Goal: Feedback & Contribution: Contribute content

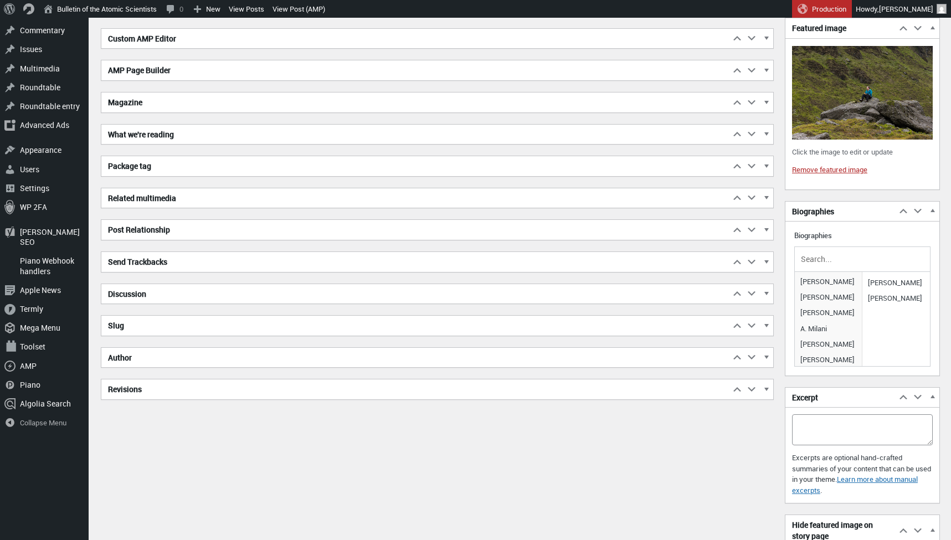
scroll to position [458, 0]
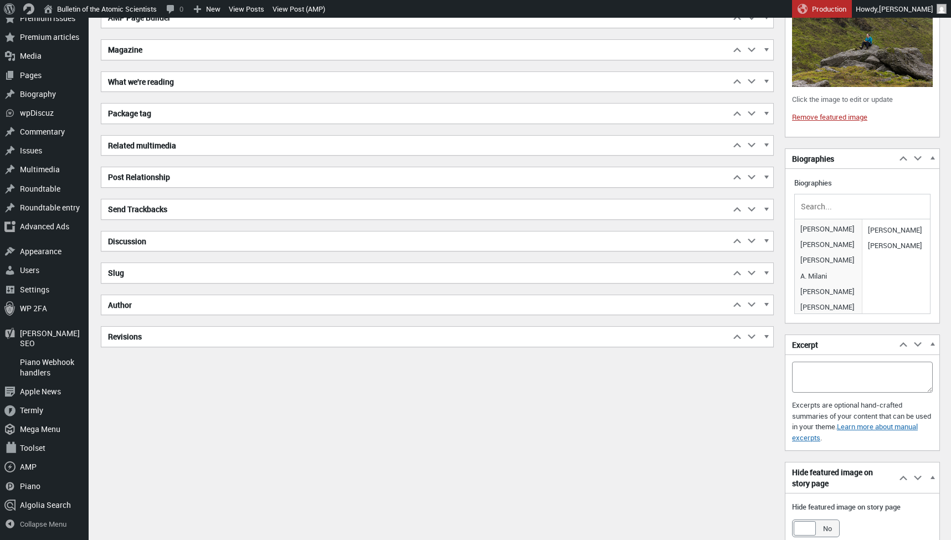
click at [823, 356] on div "Excerpt Move up Move Excerpt box up Move down Move Excerpt box down Toggle pane…" at bounding box center [862, 393] width 155 height 117
click at [815, 362] on textarea "Excerpt" at bounding box center [862, 377] width 141 height 31
paste textarea "reconstructing past examples of abrupt climate change to improve existing ice s…"
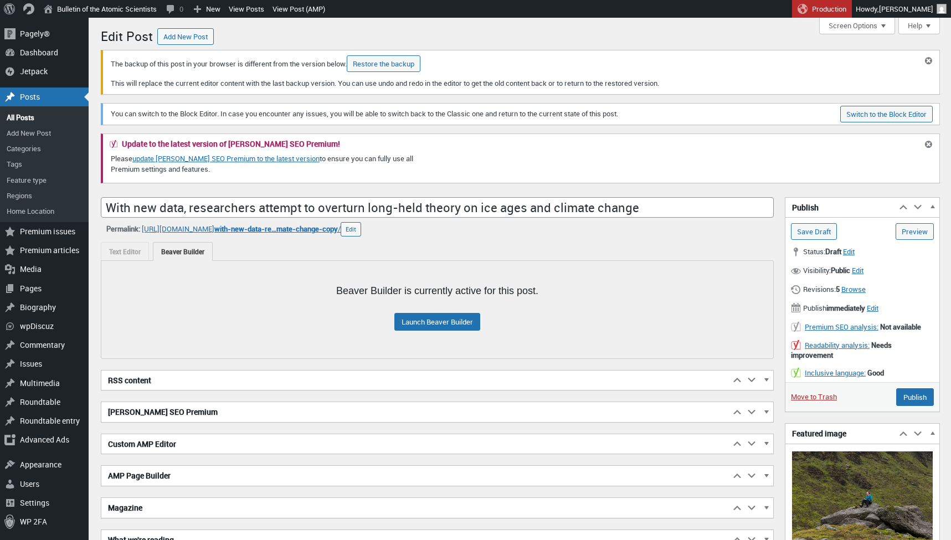
scroll to position [0, 0]
type textarea "Scientists reconstructing past examples of abrupt climate change to improve exi…"
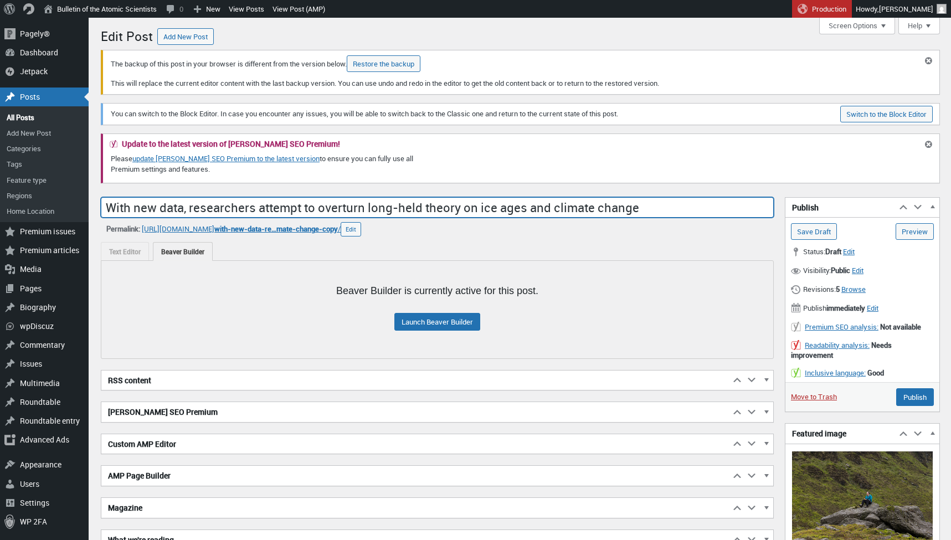
click at [283, 211] on input "With new data, researchers attempt to overturn long-held theory on ice ages and…" at bounding box center [437, 207] width 673 height 21
paste input "Earth’s future written in stone How geoscientists in [GEOGRAPHIC_DATA] use Ice …"
drag, startPoint x: 265, startPoint y: 201, endPoint x: 674, endPoint y: 201, distance: 408.4
click at [674, 201] on input "Earth’s future written in stone: How geoscientists in [GEOGRAPHIC_DATA] use Ice…" at bounding box center [437, 207] width 673 height 21
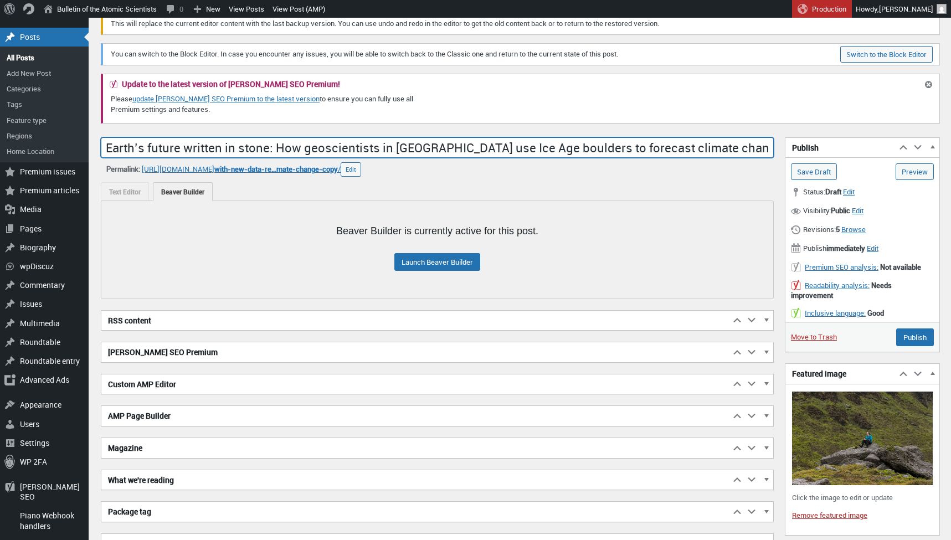
click at [176, 350] on h2 "[PERSON_NAME] SEO Premium" at bounding box center [415, 352] width 629 height 20
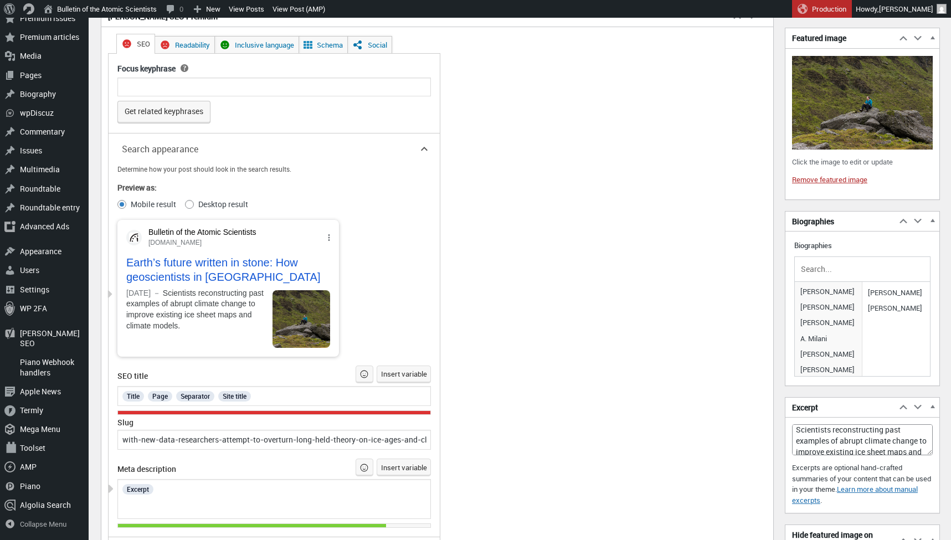
scroll to position [399, 0]
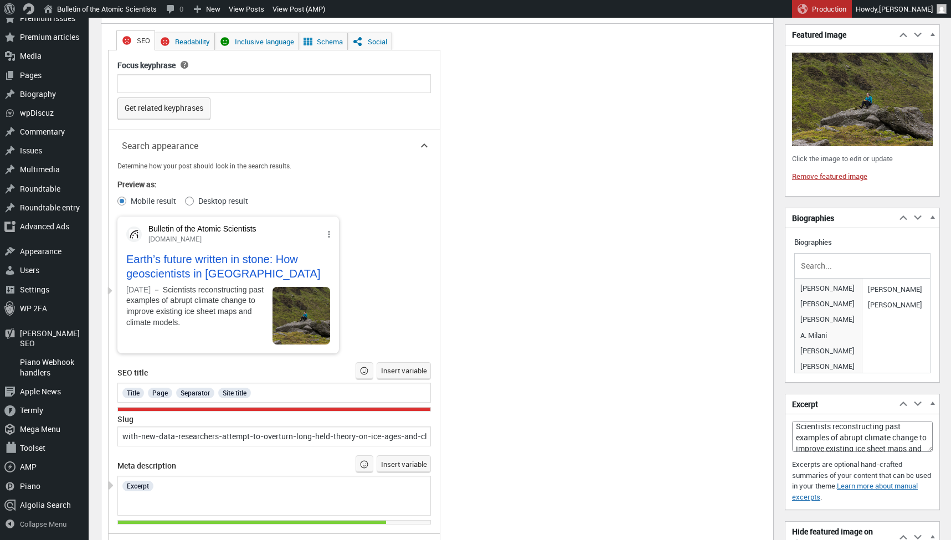
type input "Earth’s future written in stone: How geoscientists in [GEOGRAPHIC_DATA] use Ice…"
click at [144, 390] on span "Title" at bounding box center [133, 393] width 22 height 11
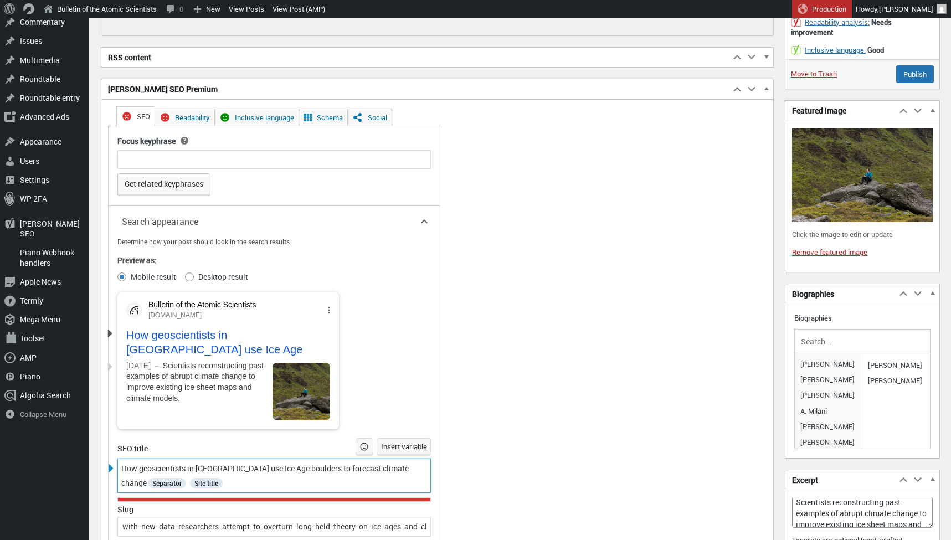
scroll to position [397, 0]
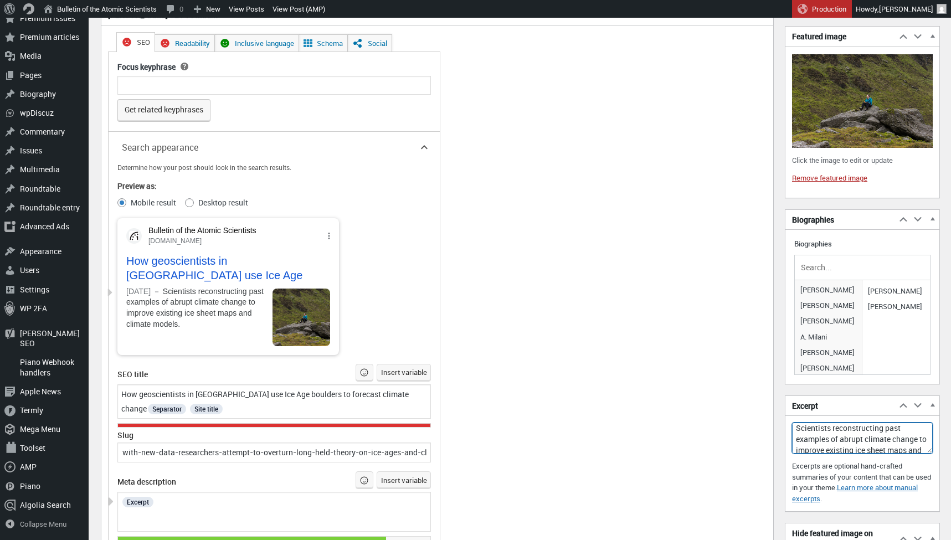
click at [819, 426] on textarea "Scientists reconstructing past examples of abrupt climate change to improve exi…" at bounding box center [862, 438] width 141 height 31
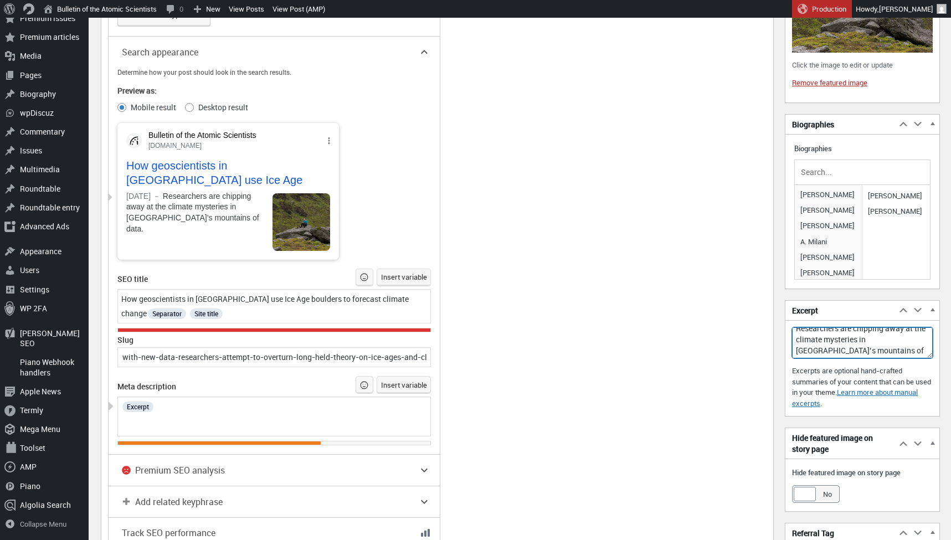
scroll to position [6, 0]
click at [852, 349] on textarea "Researchers are chipping away at the climate mysteries in [GEOGRAPHIC_DATA]’s m…" at bounding box center [862, 342] width 141 height 31
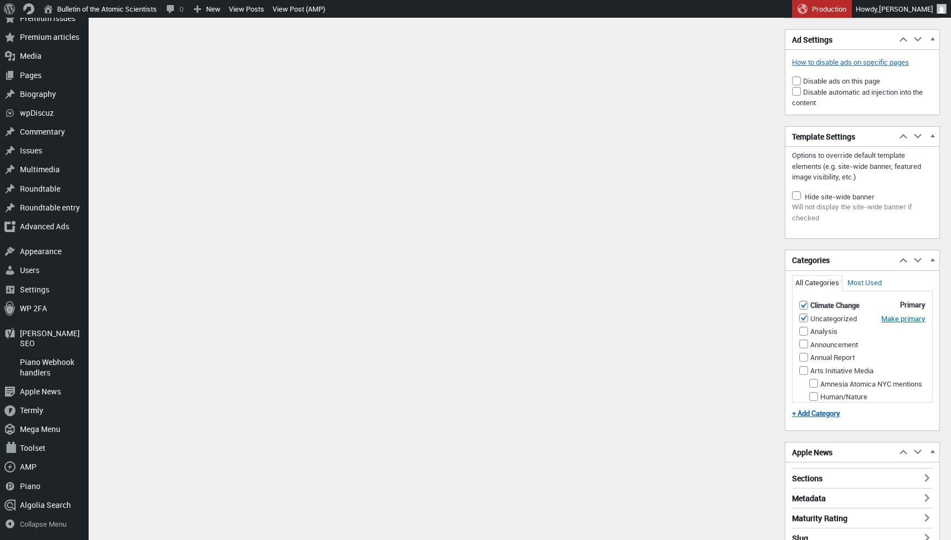
scroll to position [1690, 0]
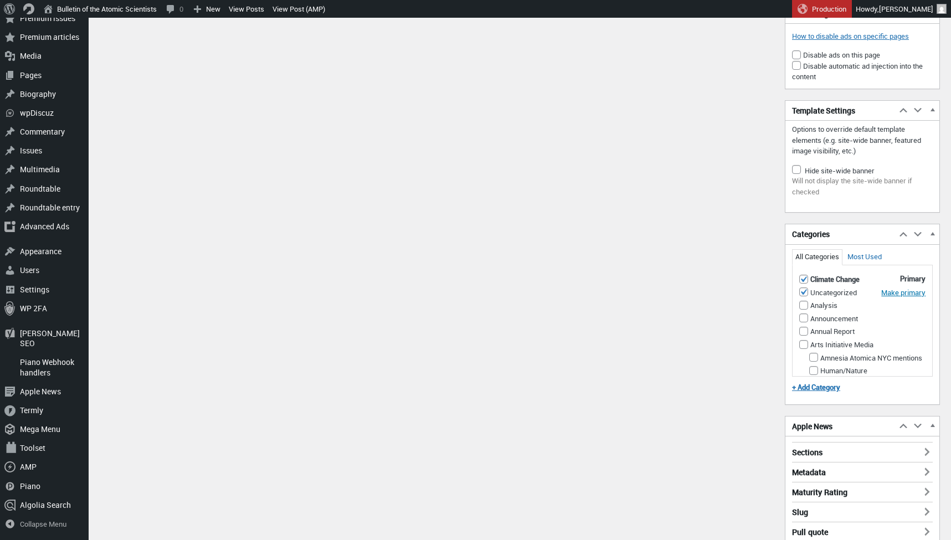
type textarea "Researchers are chipping away at the climate mysteries found in [GEOGRAPHIC_DAT…"
click at [805, 288] on input "Uncategorized" at bounding box center [804, 292] width 9 height 9
checkbox input "false"
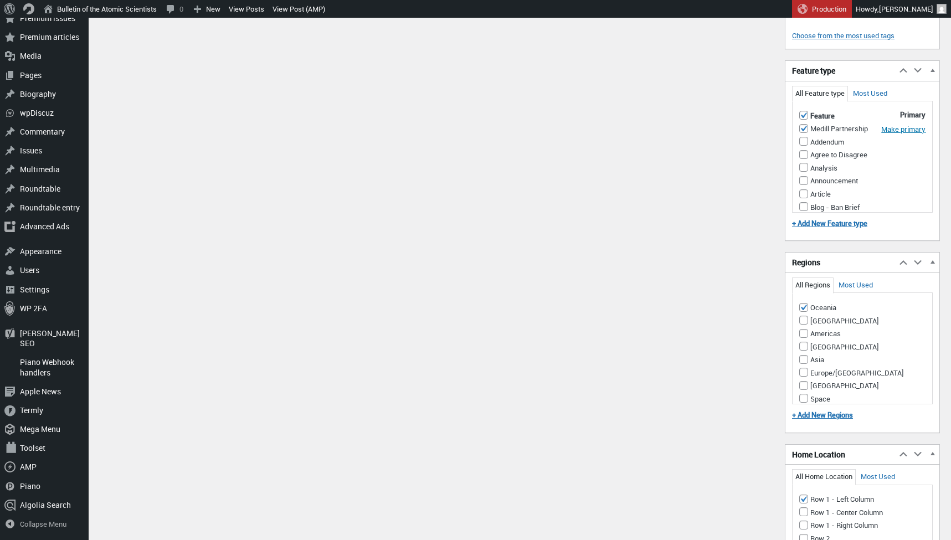
scroll to position [2400, 0]
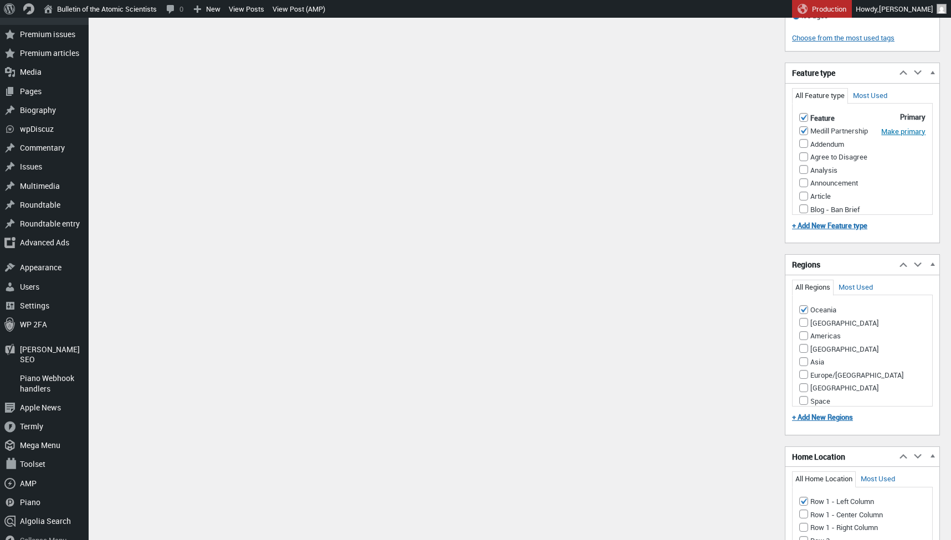
click at [806, 314] on input "Oceania" at bounding box center [804, 309] width 9 height 9
checkbox input "false"
click at [802, 379] on input "Europe/[GEOGRAPHIC_DATA]" at bounding box center [804, 374] width 9 height 9
checkbox input "true"
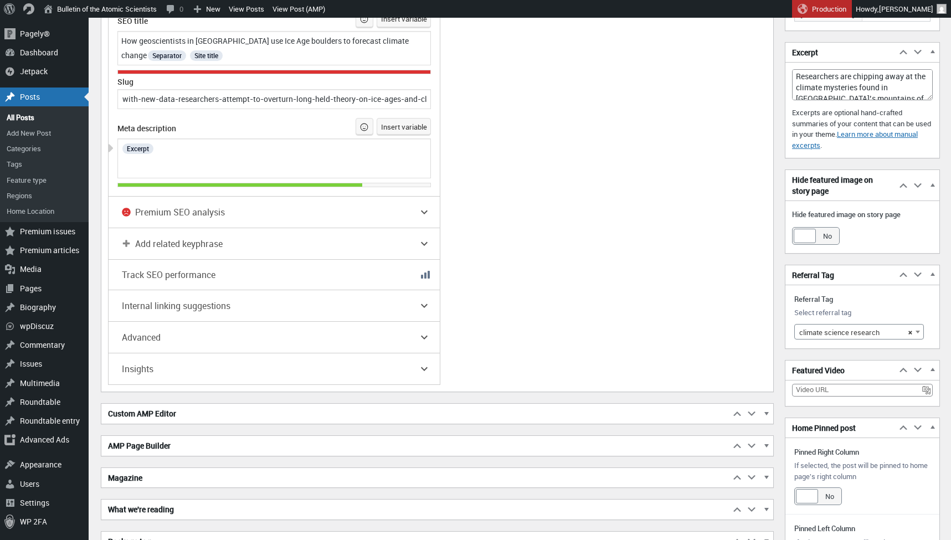
scroll to position [172, 0]
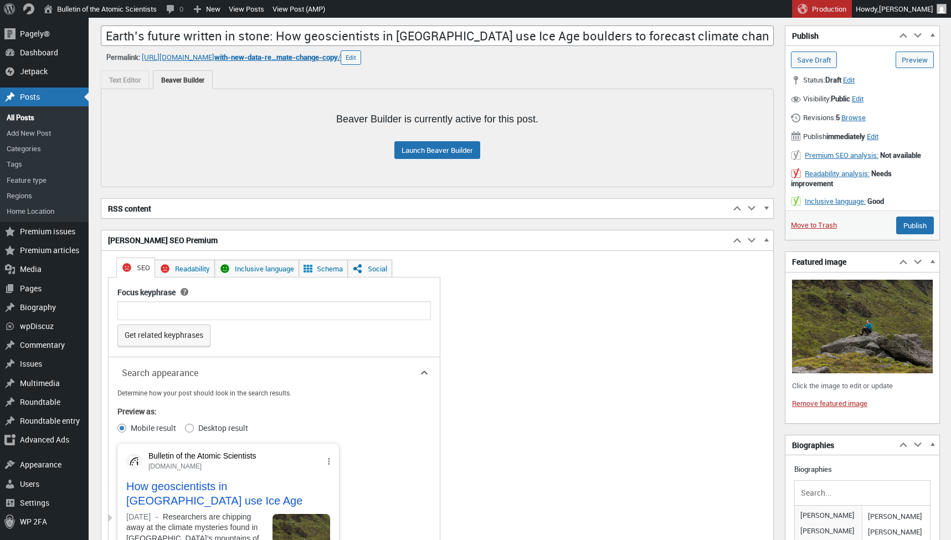
click at [826, 402] on link "Remove featured image" at bounding box center [829, 403] width 75 height 10
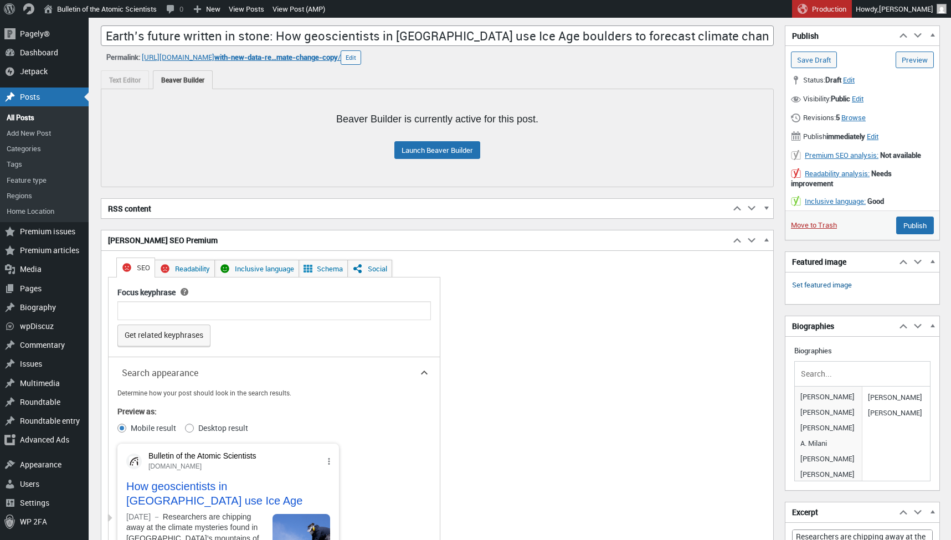
click at [817, 283] on link "Set featured image" at bounding box center [822, 285] width 60 height 11
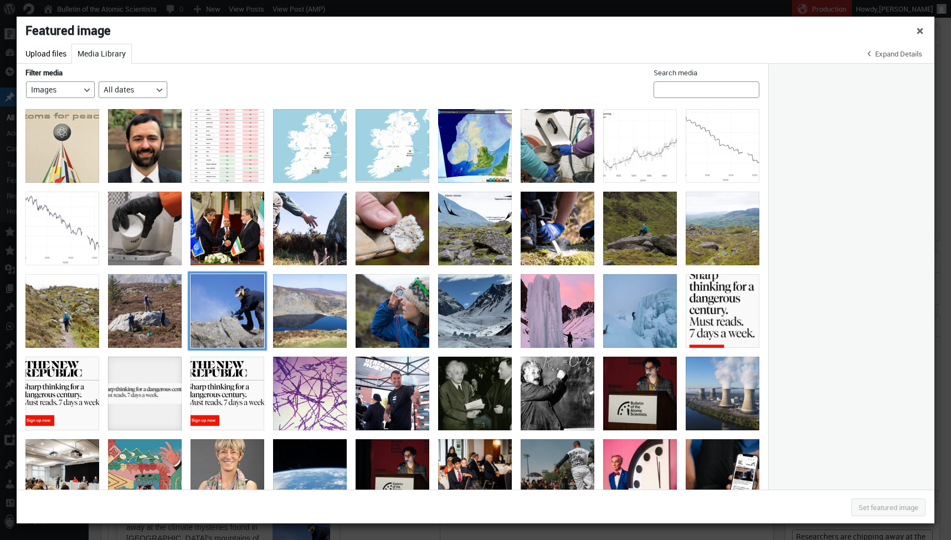
click at [247, 301] on div "ireland-ice-age-3" at bounding box center [228, 311] width 74 height 74
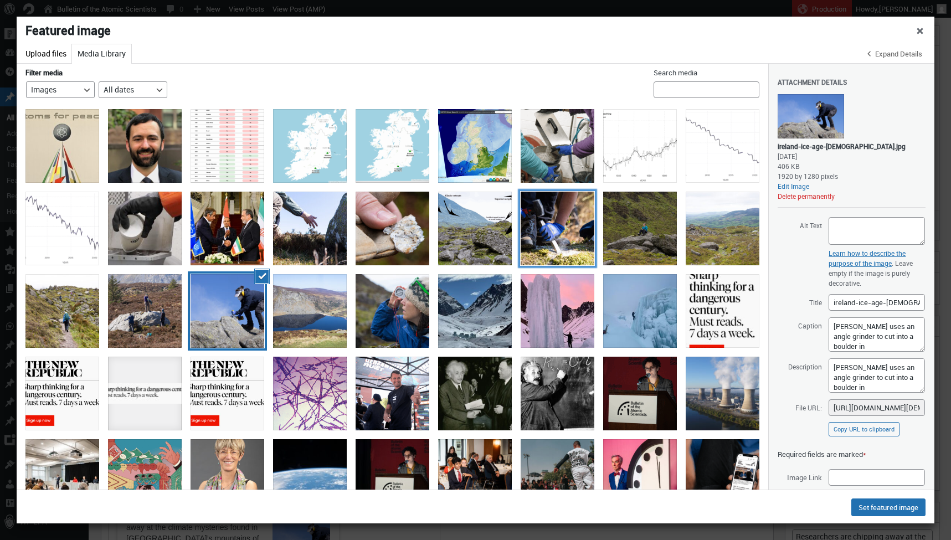
click at [543, 218] on div "ireland-ice-age-9" at bounding box center [558, 229] width 74 height 74
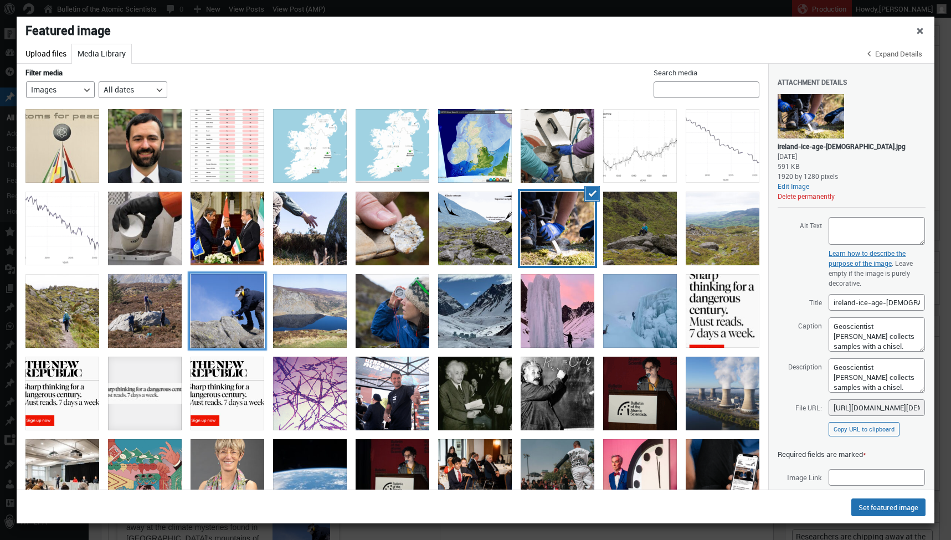
click at [226, 304] on div "ireland-ice-age-3" at bounding box center [228, 311] width 74 height 74
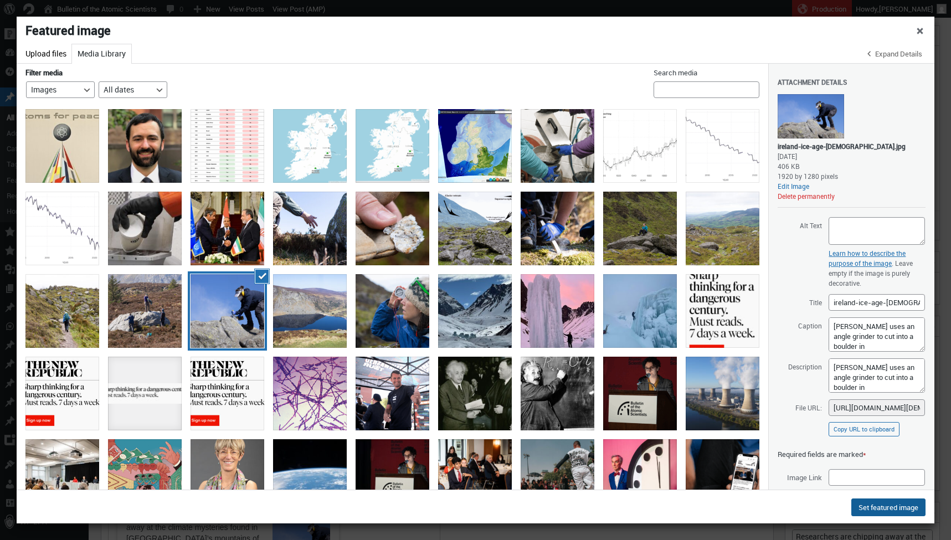
click at [859, 512] on button "Set featured image" at bounding box center [889, 508] width 74 height 18
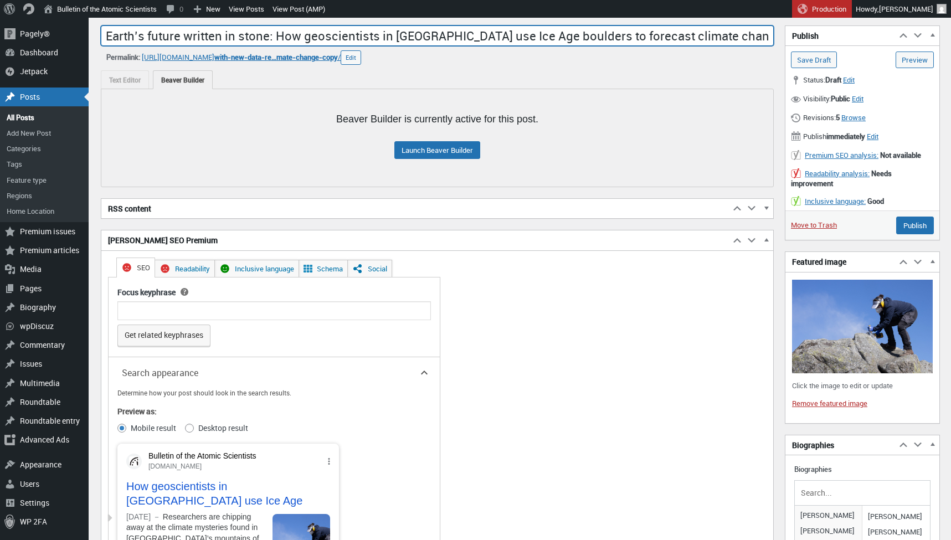
click at [397, 33] on input "Earth’s future written in stone: How geoscientists in [GEOGRAPHIC_DATA] use Ice…" at bounding box center [437, 35] width 673 height 21
click at [263, 35] on input "Earth’s future written in stone: How geoscientists in [GEOGRAPHIC_DATA] use Ice…" at bounding box center [437, 35] width 673 height 21
drag, startPoint x: 265, startPoint y: 35, endPoint x: 857, endPoint y: 25, distance: 591.9
click at [774, 25] on div "Add title Earth’s future written in stone: How geoscientists in [GEOGRAPHIC_DAT…" at bounding box center [437, 25] width 673 height 0
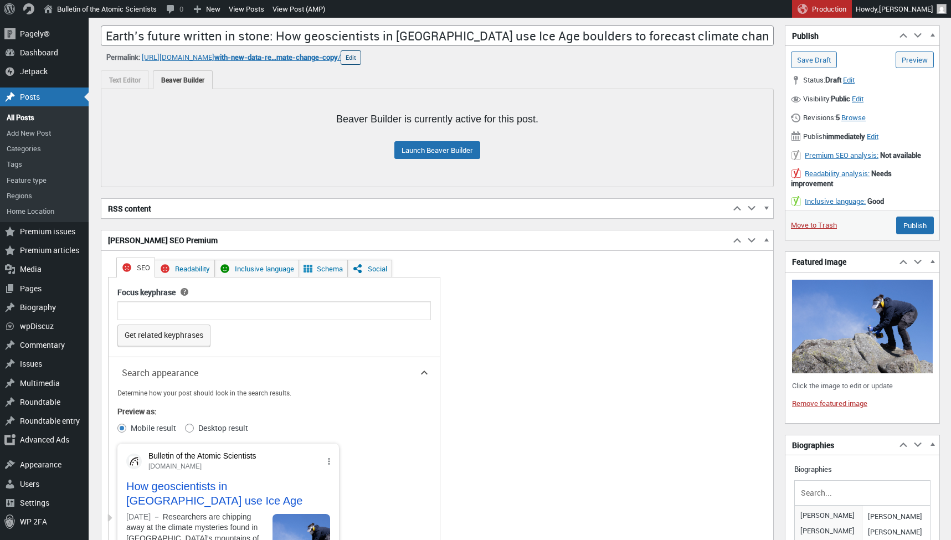
click at [361, 53] on button "Edit" at bounding box center [351, 57] width 21 height 14
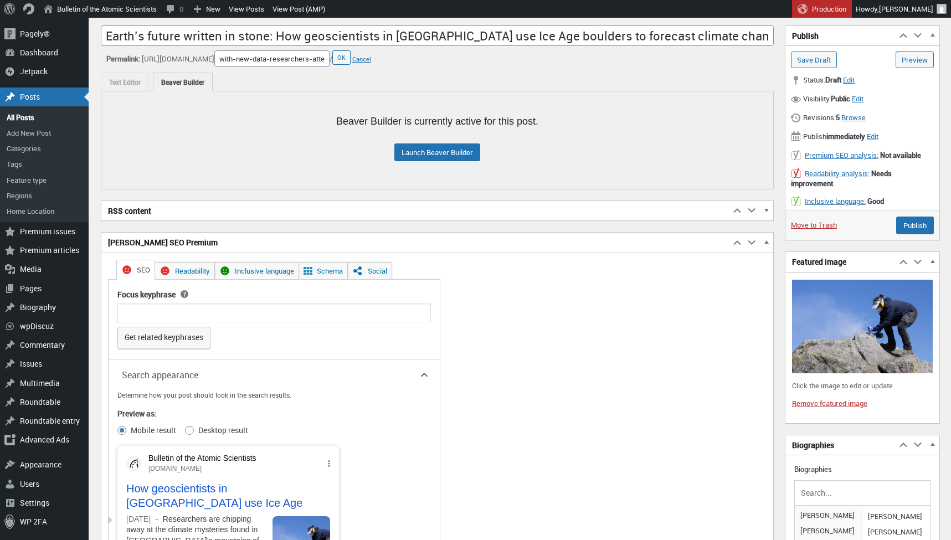
scroll to position [0, 255]
type input "How geoscientists in [GEOGRAPHIC_DATA] use Ice Age boulders to forecast climate…"
click at [351, 58] on button "OK" at bounding box center [341, 57] width 18 height 14
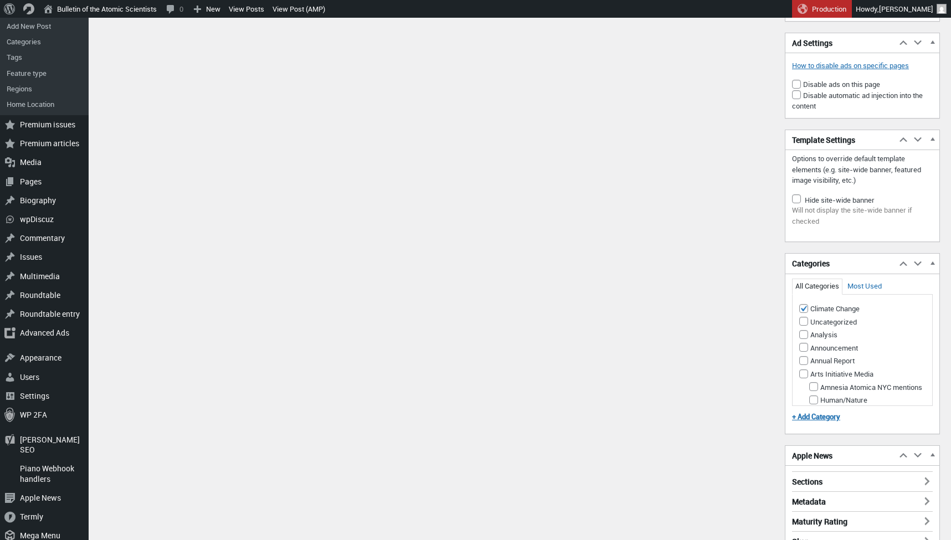
scroll to position [1577, 0]
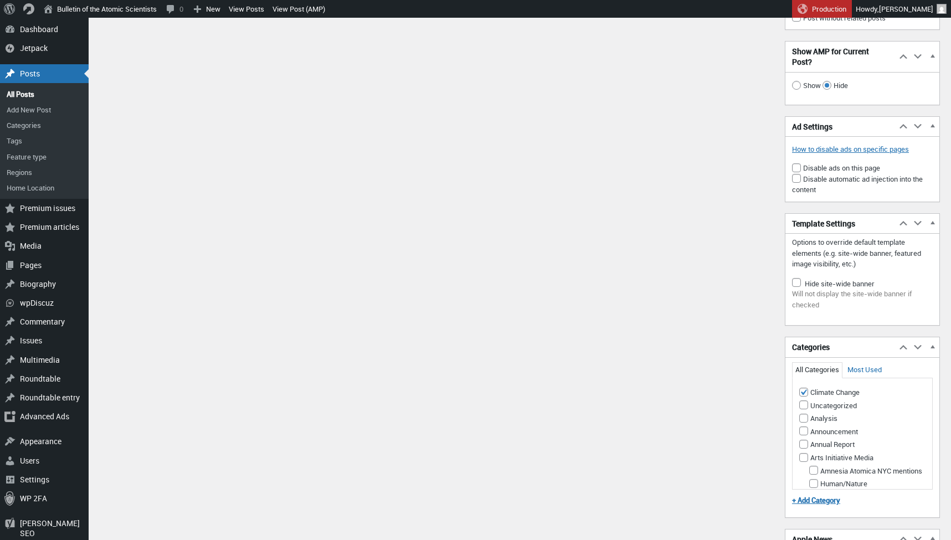
click at [798, 165] on input"] "Disable ads on this page" at bounding box center [796, 167] width 9 height 9
checkbox input"] "true"
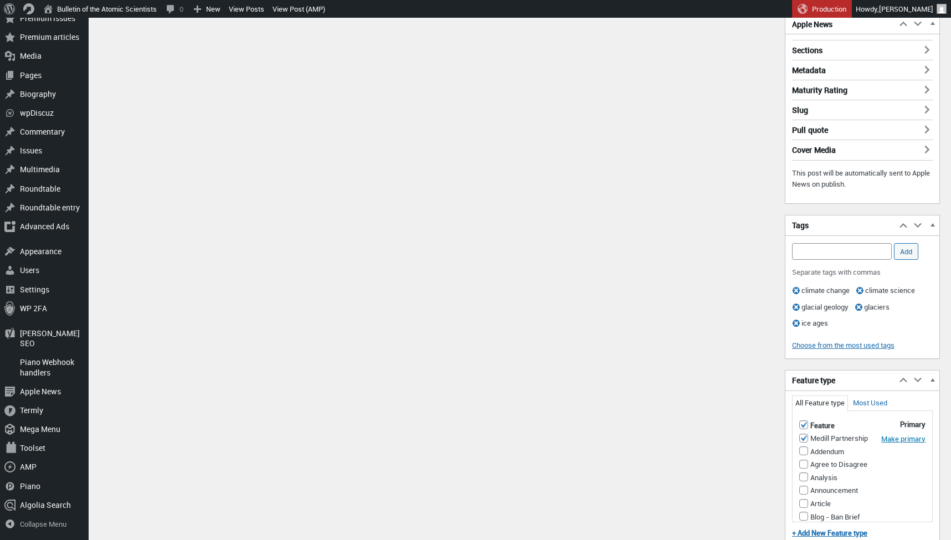
scroll to position [2201, 0]
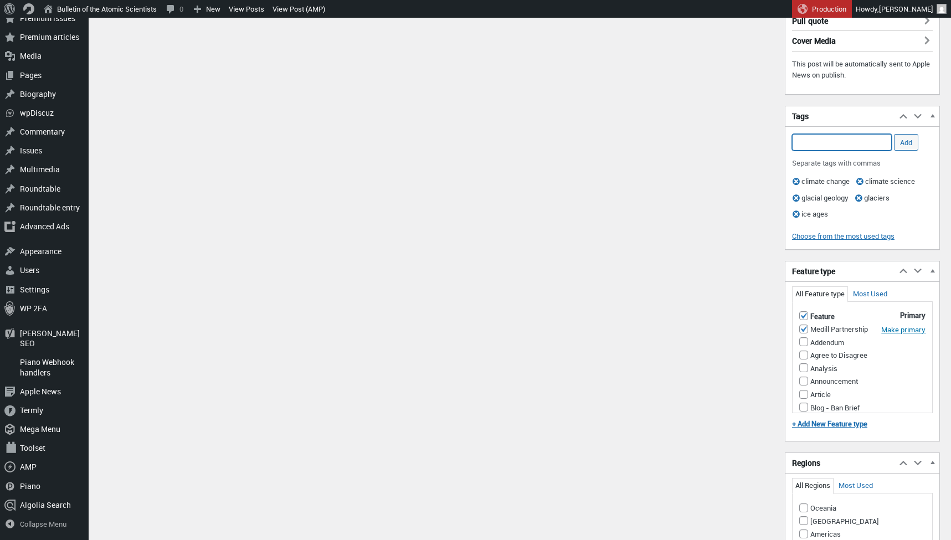
click at [823, 141] on input "Add Tag" at bounding box center [842, 142] width 100 height 17
type input "ireland"
click at [912, 137] on input "Add" at bounding box center [906, 142] width 24 height 17
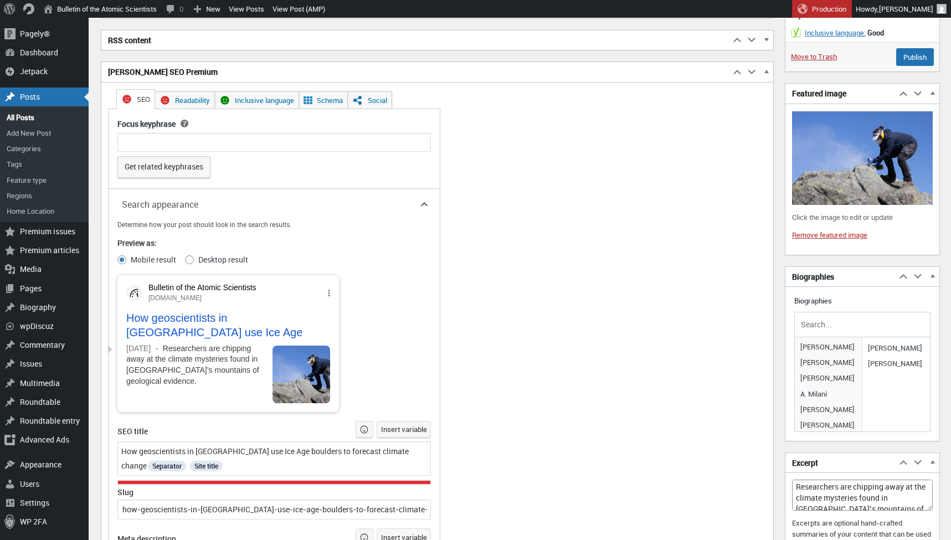
scroll to position [111, 0]
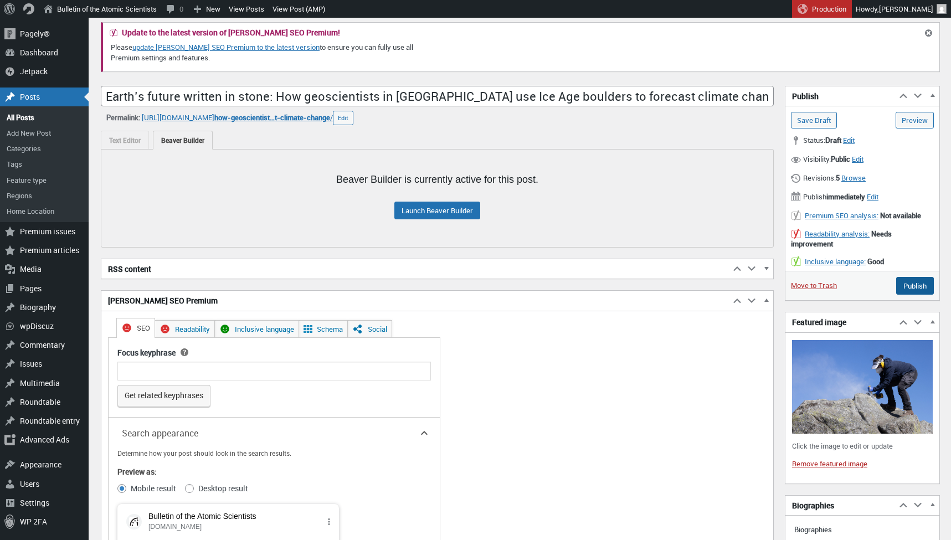
click at [918, 284] on input "Publish" at bounding box center [916, 286] width 38 height 18
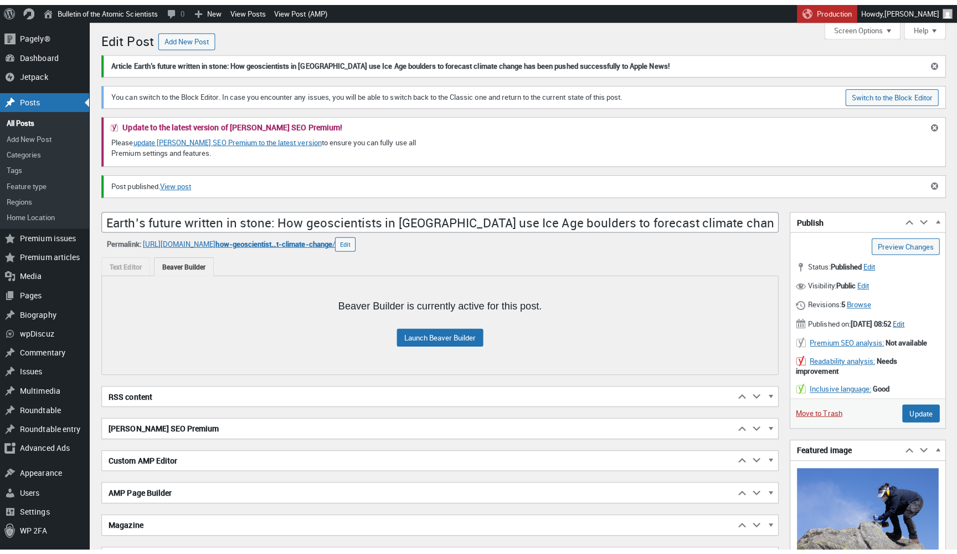
scroll to position [8, 0]
